Goal: Task Accomplishment & Management: Manage account settings

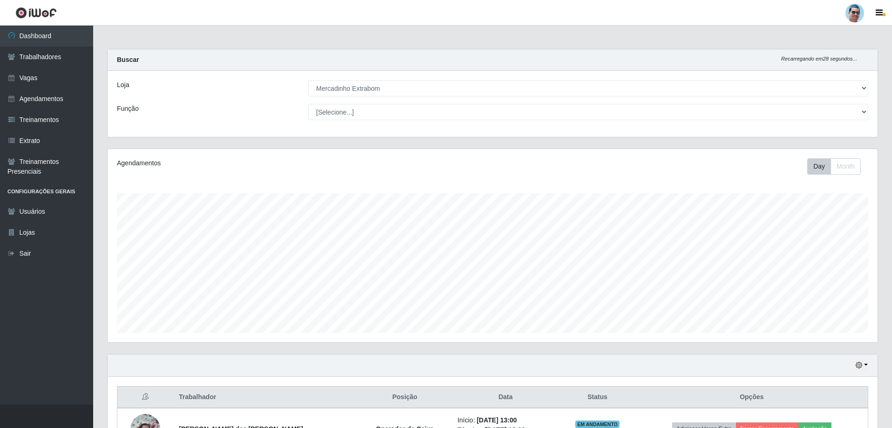
select select "175"
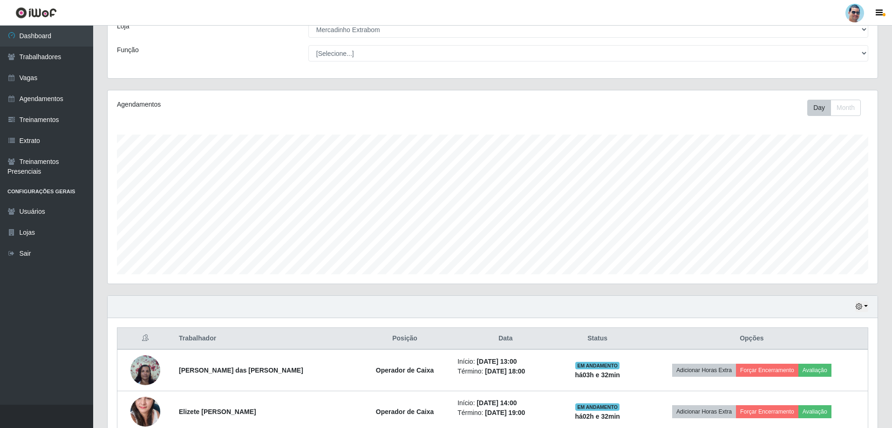
scroll to position [149, 0]
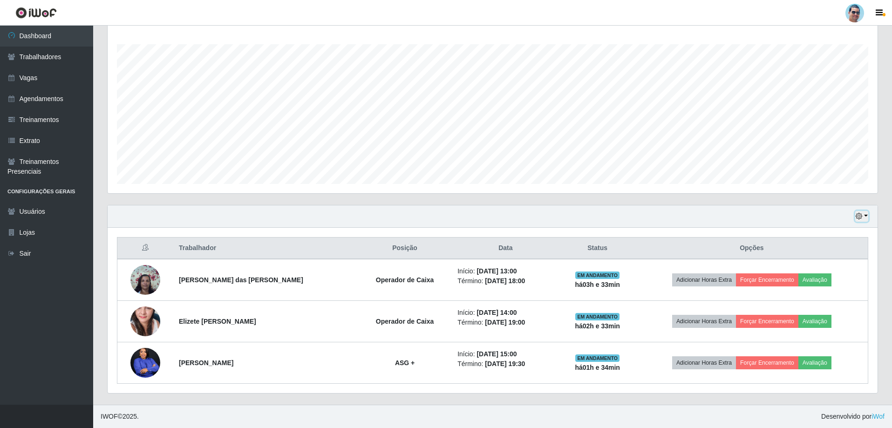
click at [867, 214] on button "button" at bounding box center [861, 216] width 13 height 11
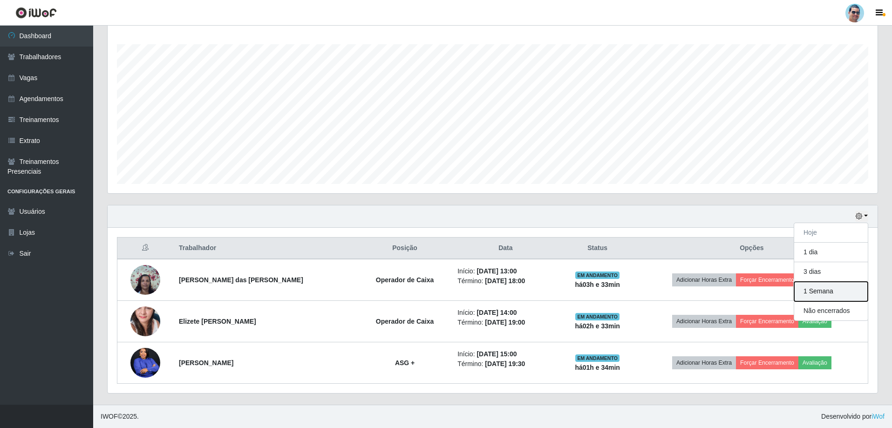
click at [840, 292] on button "1 Semana" at bounding box center [831, 292] width 74 height 20
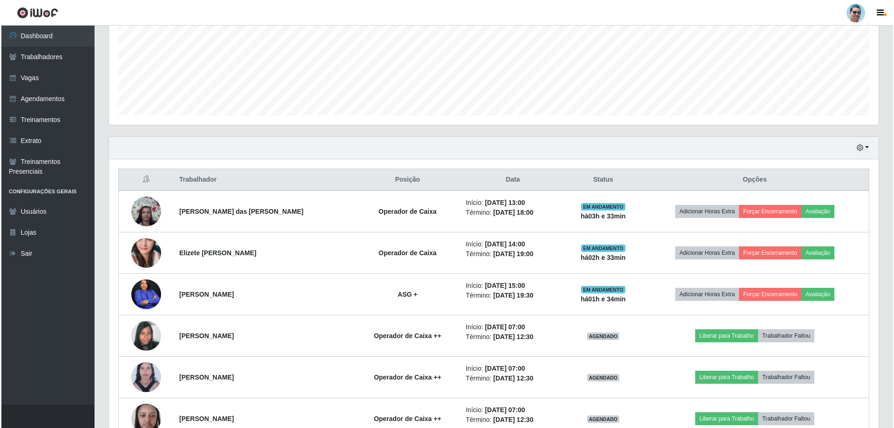
scroll to position [273, 0]
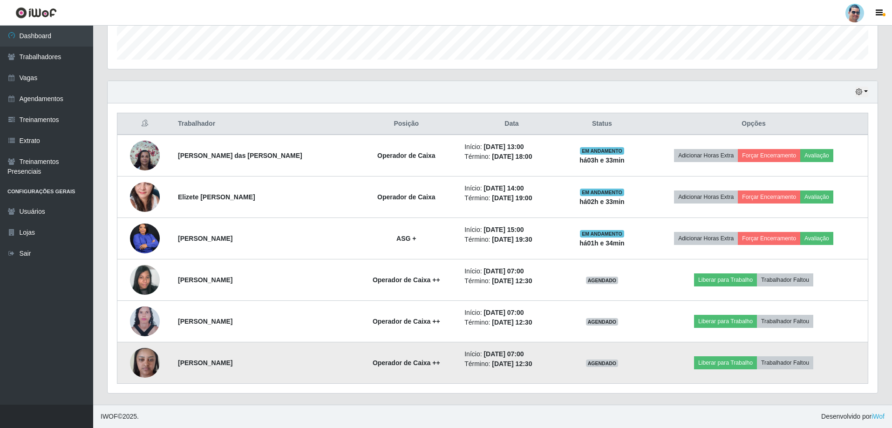
click at [148, 365] on img at bounding box center [145, 363] width 30 height 40
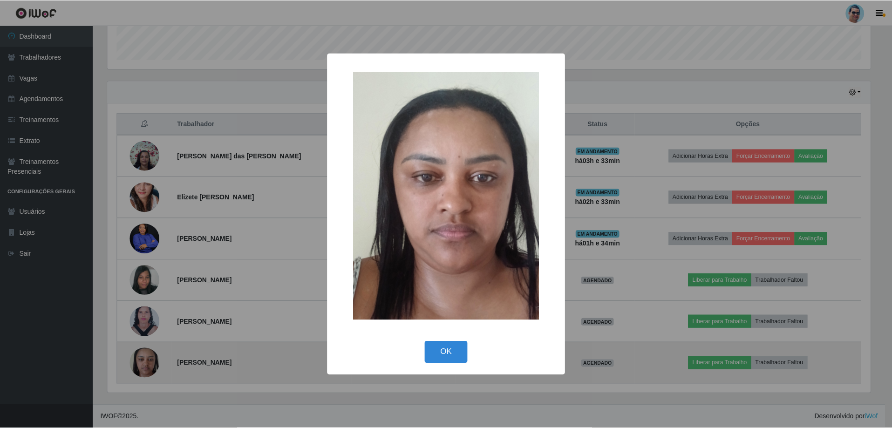
scroll to position [193, 765]
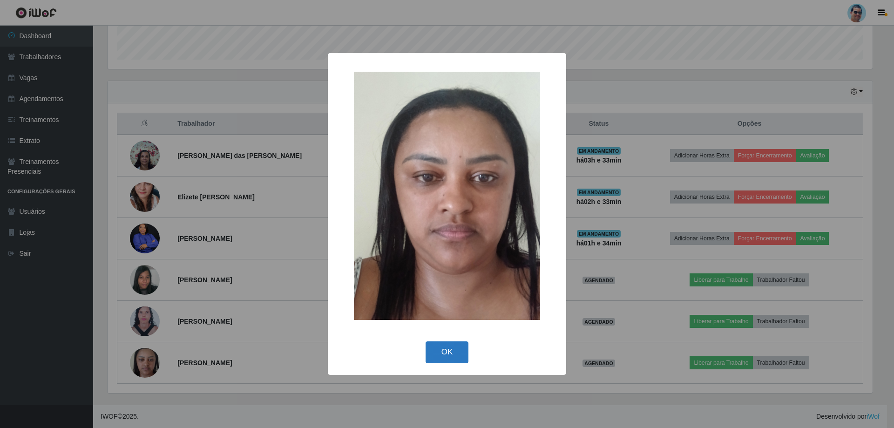
click at [439, 355] on button "OK" at bounding box center [447, 352] width 43 height 22
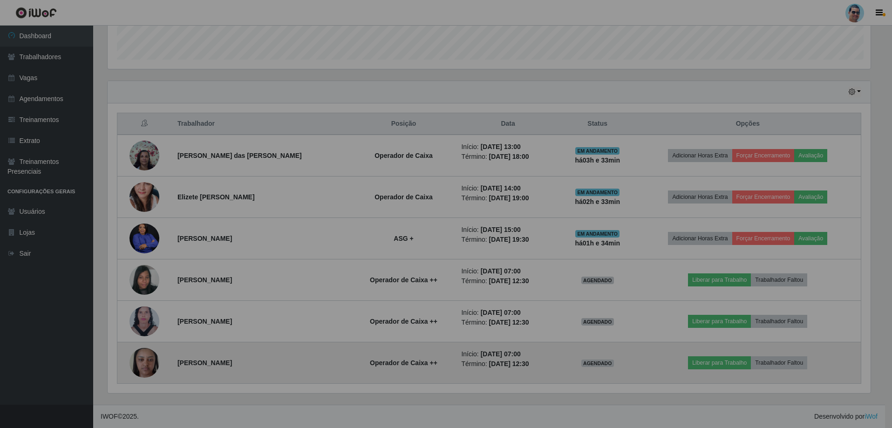
scroll to position [193, 770]
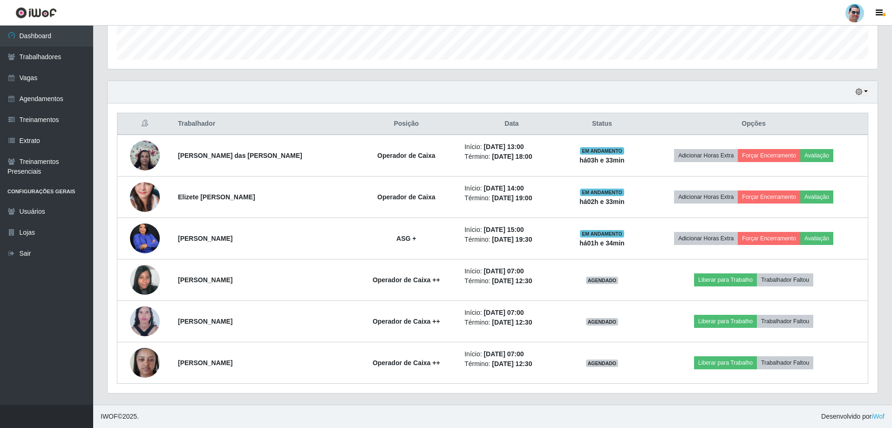
click at [36, 32] on link "Dashboard" at bounding box center [46, 36] width 93 height 21
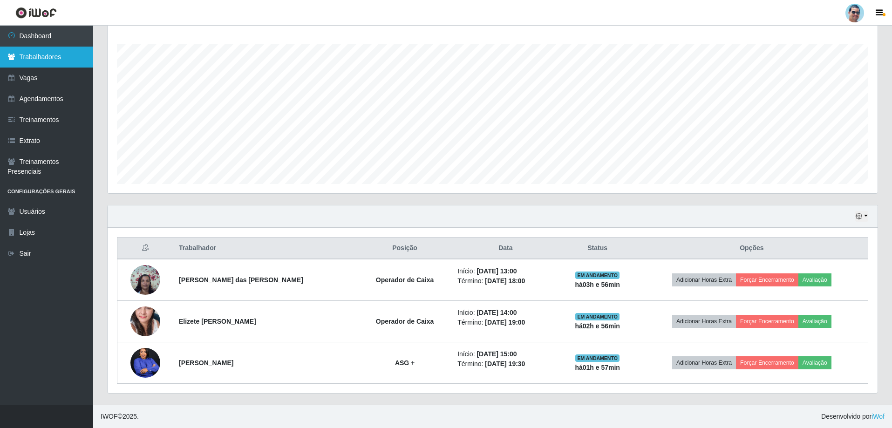
click at [58, 61] on link "Trabalhadores" at bounding box center [46, 57] width 93 height 21
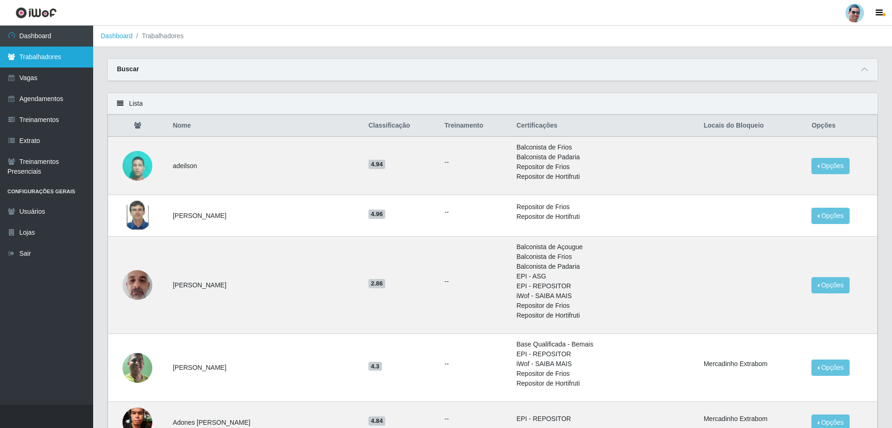
click at [78, 58] on link "Trabalhadores" at bounding box center [46, 57] width 93 height 21
click at [861, 71] on span at bounding box center [864, 69] width 11 height 11
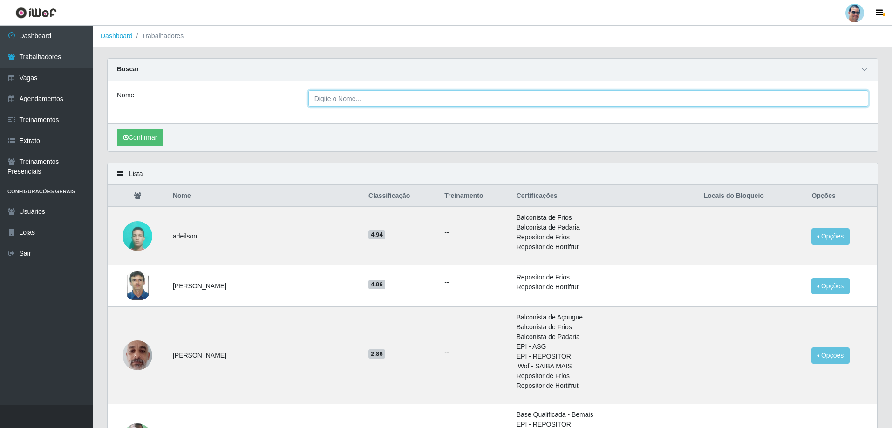
click at [398, 101] on input "Nome" at bounding box center [588, 98] width 560 height 16
type input "iara"
click at [117, 129] on button "Confirmar" at bounding box center [140, 137] width 46 height 16
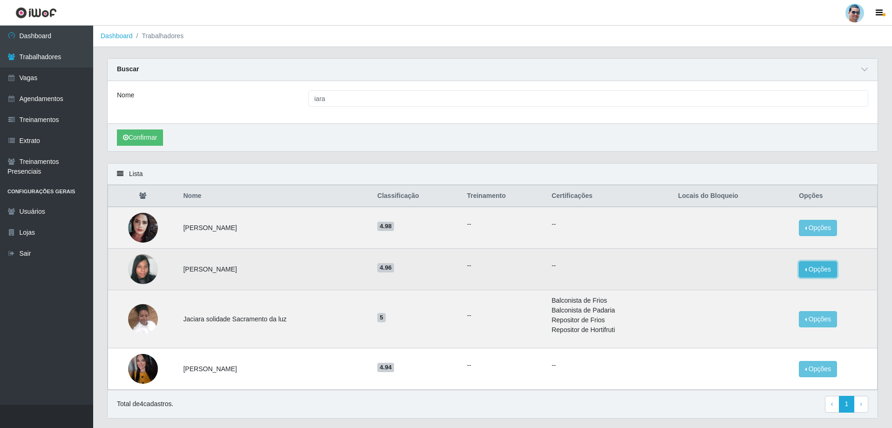
click at [827, 268] on button "Opções" at bounding box center [818, 269] width 38 height 16
click at [740, 271] on button "Bloquear - Empresa" at bounding box center [759, 272] width 75 height 20
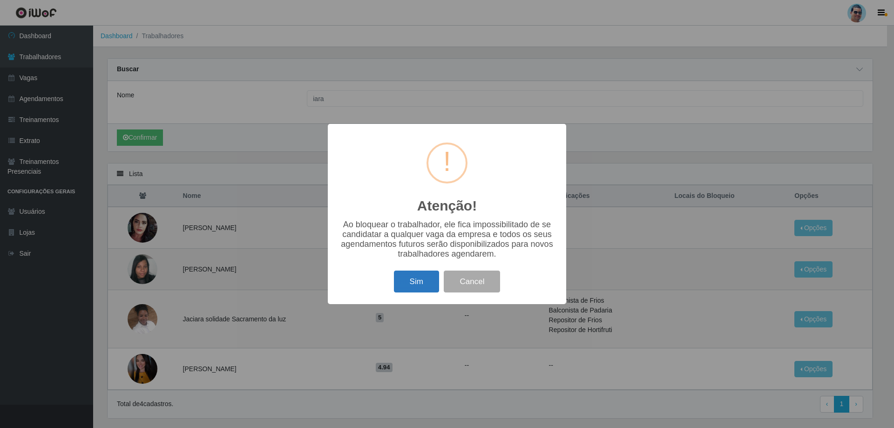
click at [427, 283] on button "Sim" at bounding box center [416, 282] width 45 height 22
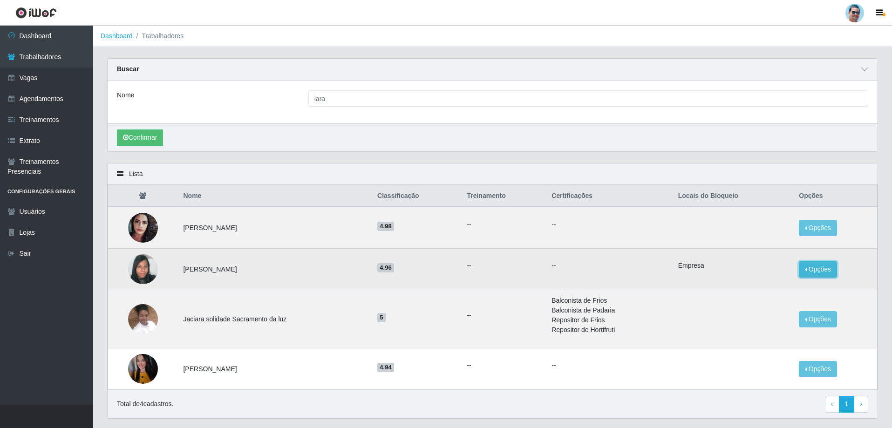
click at [823, 268] on button "Opções" at bounding box center [818, 269] width 38 height 16
click at [727, 288] on button "Bloquear - Loja" at bounding box center [755, 290] width 86 height 19
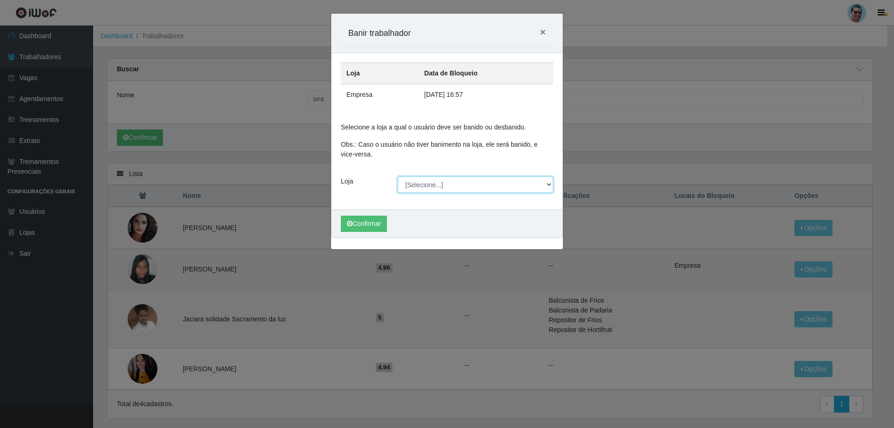
click at [482, 189] on select "[Selecione...] Mercadinho Extrabom" at bounding box center [476, 184] width 156 height 16
select select "175"
click at [398, 176] on select "[Selecione...] Mercadinho Extrabom" at bounding box center [476, 184] width 156 height 16
click at [367, 222] on button "Confirmar" at bounding box center [364, 224] width 46 height 16
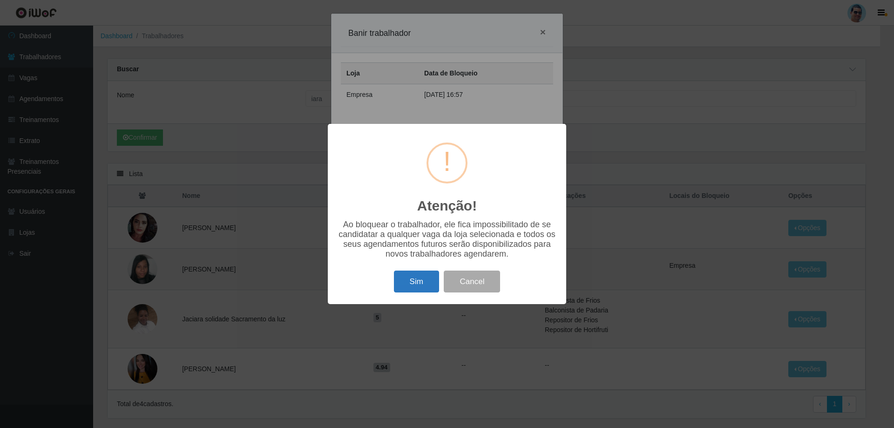
click at [411, 285] on button "Sim" at bounding box center [416, 282] width 45 height 22
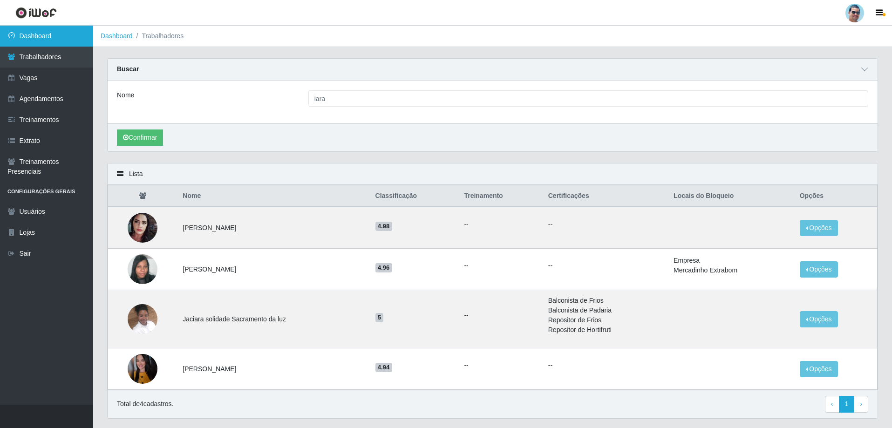
click at [53, 28] on link "Dashboard" at bounding box center [46, 36] width 93 height 21
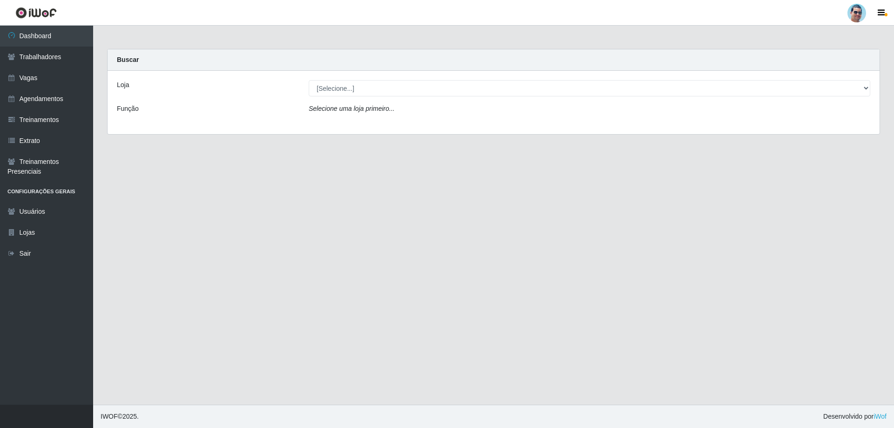
click at [346, 79] on div "Loja [Selecione...] Mercadinho Extrabom Função Selecione uma loja primeiro..." at bounding box center [494, 102] width 772 height 63
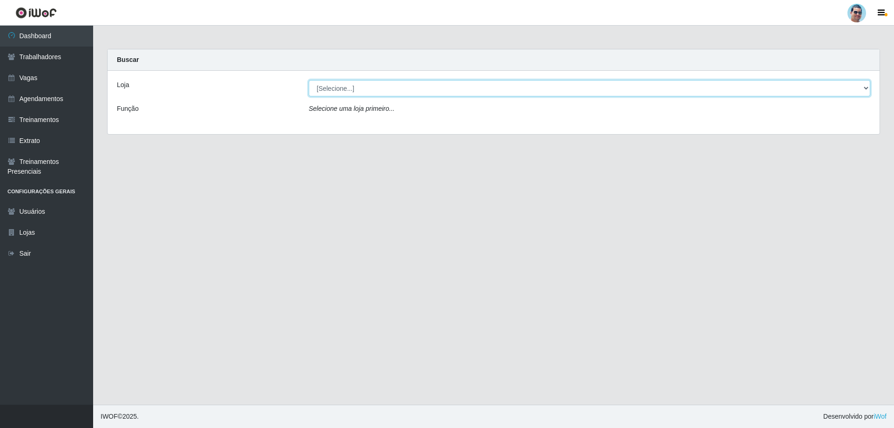
click at [345, 89] on select "[Selecione...] Mercadinho Extrabom" at bounding box center [590, 88] width 562 height 16
select select "175"
click at [309, 80] on select "[Selecione...] Mercadinho Extrabom" at bounding box center [590, 88] width 562 height 16
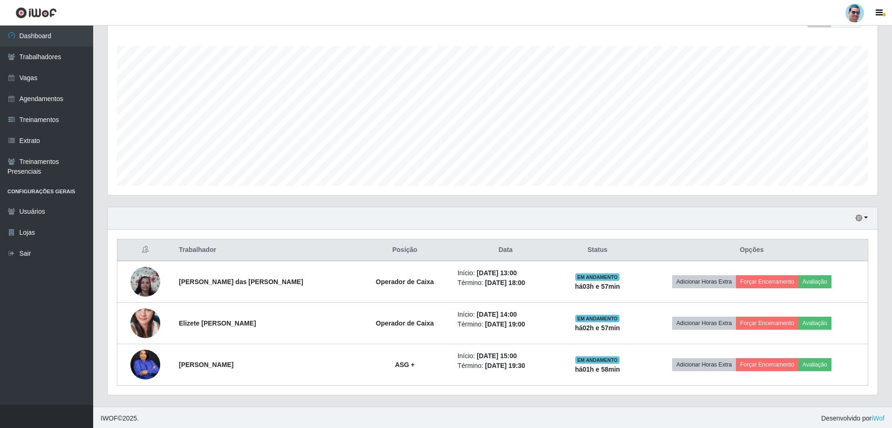
scroll to position [149, 0]
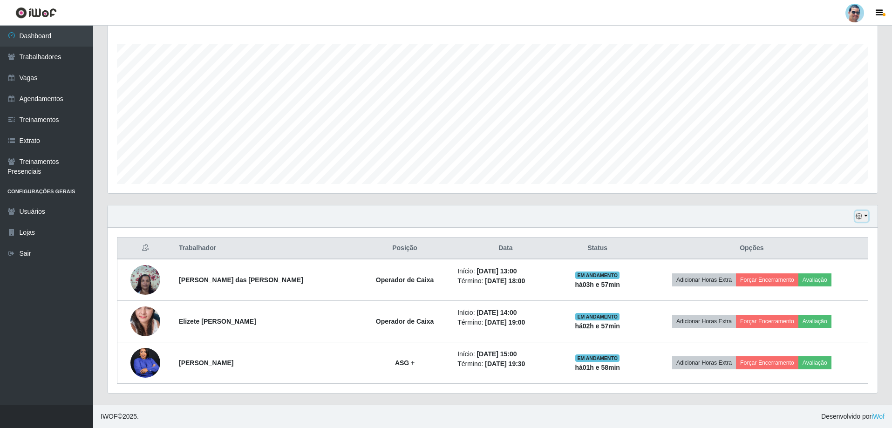
click at [867, 215] on button "button" at bounding box center [861, 216] width 13 height 11
click at [830, 269] on button "3 dias" at bounding box center [831, 272] width 74 height 20
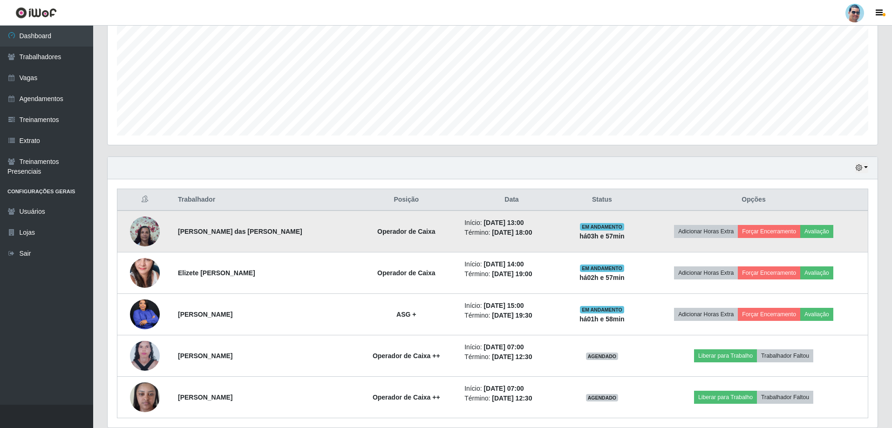
scroll to position [232, 0]
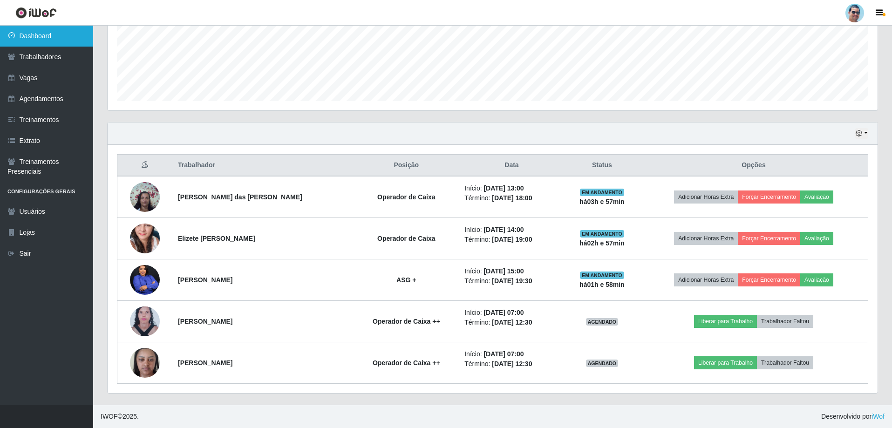
click at [78, 41] on link "Dashboard" at bounding box center [46, 36] width 93 height 21
